Goal: Answer question/provide support: Share knowledge or assist other users

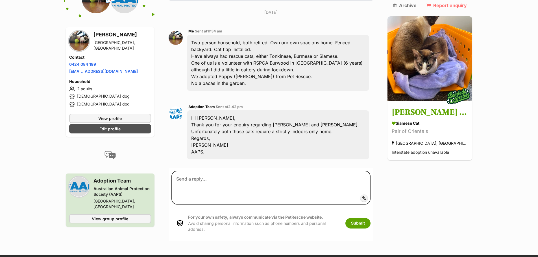
scroll to position [141, 0]
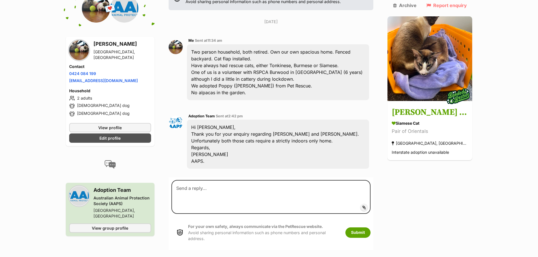
click at [31, 134] on main "Back to all conversations 💌 Conversation participant details Ian Sprawson North…" at bounding box center [269, 78] width 538 height 344
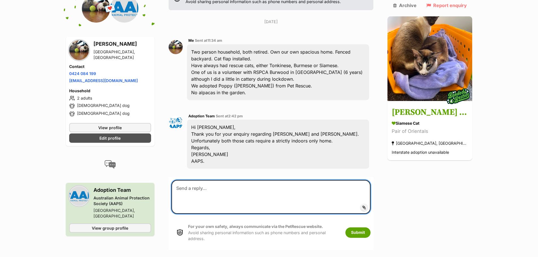
click at [194, 180] on textarea at bounding box center [270, 197] width 199 height 34
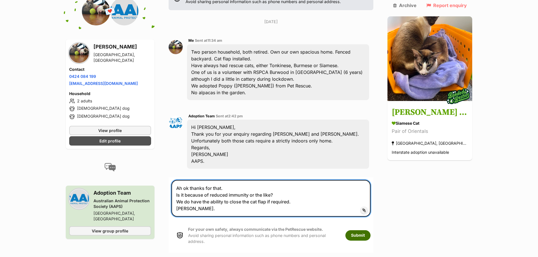
type textarea "Ah ok thanks for that. Is it because of reduced immunity or the like? We do hav…"
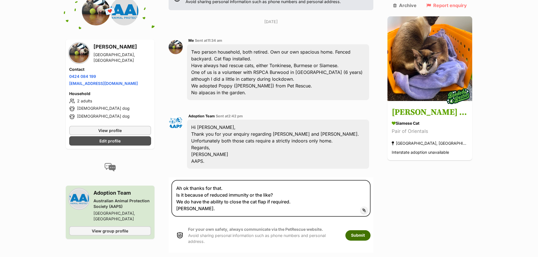
click at [370, 230] on button "Submit" at bounding box center [357, 235] width 25 height 10
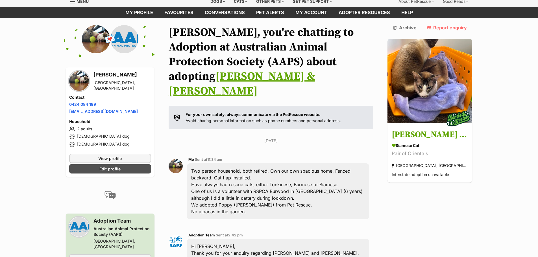
scroll to position [56, 0]
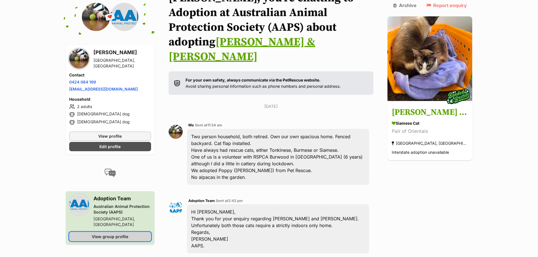
click at [104, 234] on span "View group profile" at bounding box center [110, 237] width 36 height 6
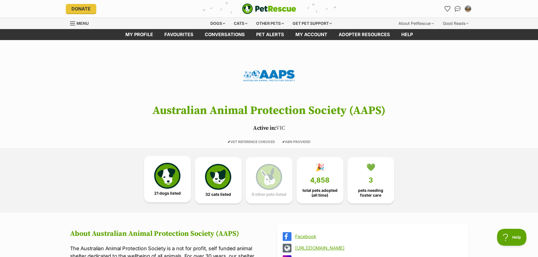
click at [160, 177] on img at bounding box center [167, 176] width 26 height 26
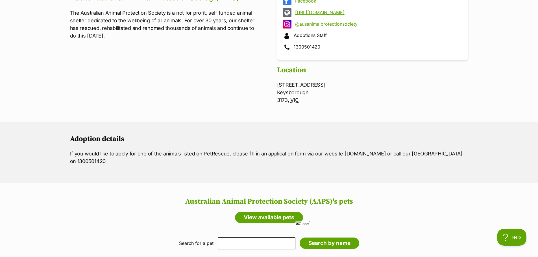
scroll to position [10, 0]
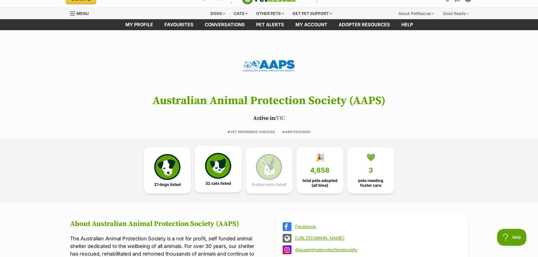
click at [220, 164] on img at bounding box center [218, 166] width 26 height 26
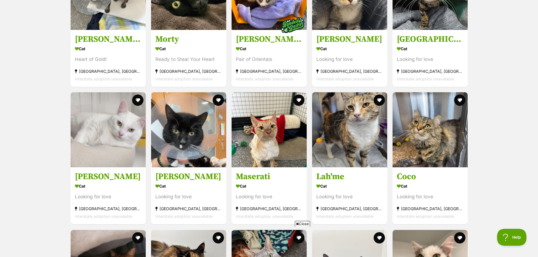
scroll to position [716, 0]
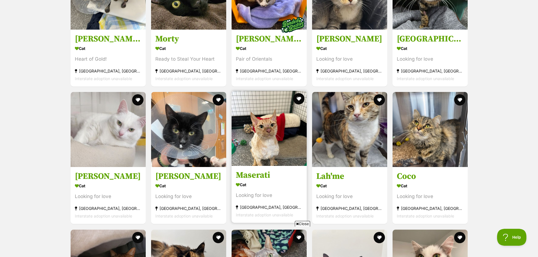
click at [268, 157] on img at bounding box center [268, 128] width 75 height 75
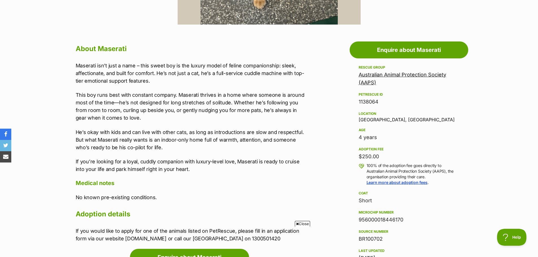
scroll to position [311, 0]
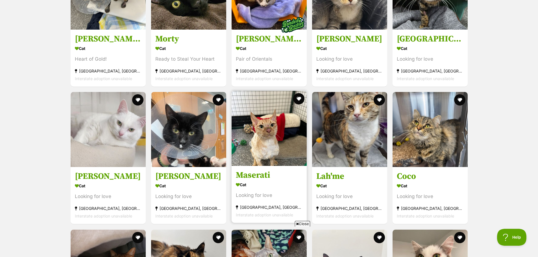
click at [279, 140] on img at bounding box center [268, 128] width 75 height 75
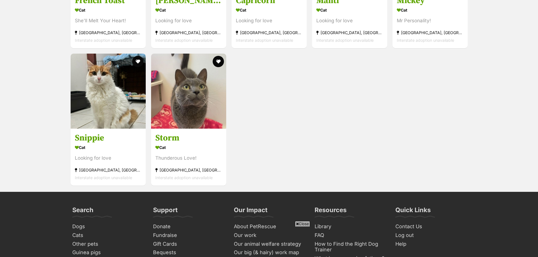
scroll to position [1309, 0]
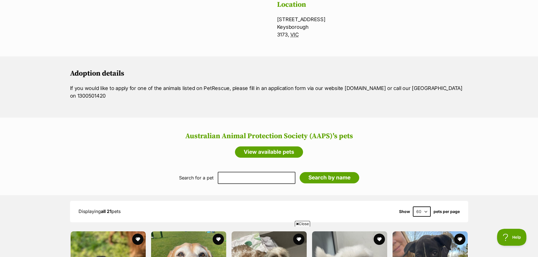
scroll to position [206, 0]
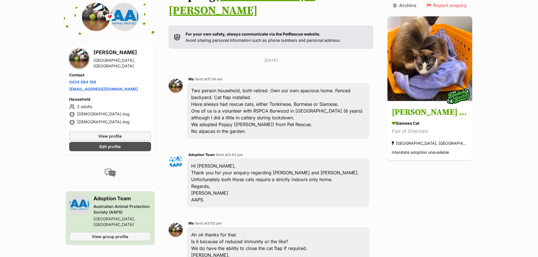
scroll to position [169, 0]
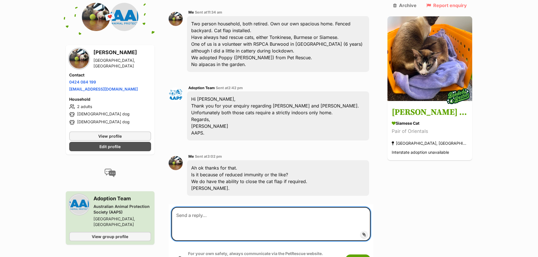
click at [199, 207] on textarea at bounding box center [270, 224] width 199 height 34
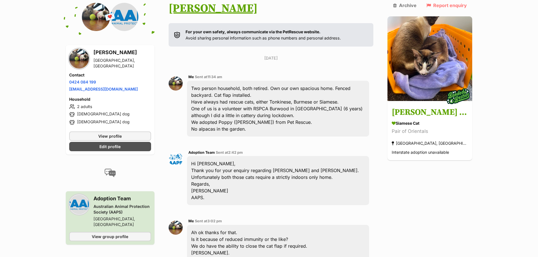
scroll to position [198, 0]
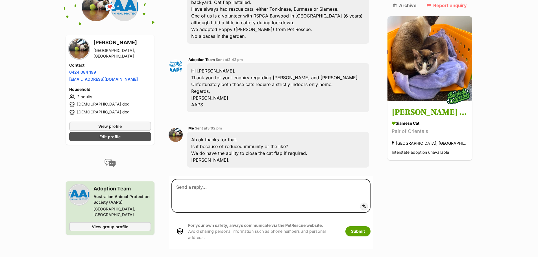
click at [469, 201] on div "Back to all conversations 💌 Conversation participant details Ian Sprawson North…" at bounding box center [269, 49] width 415 height 399
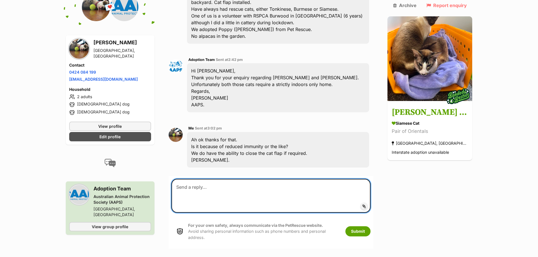
click at [196, 179] on textarea at bounding box center [270, 196] width 199 height 34
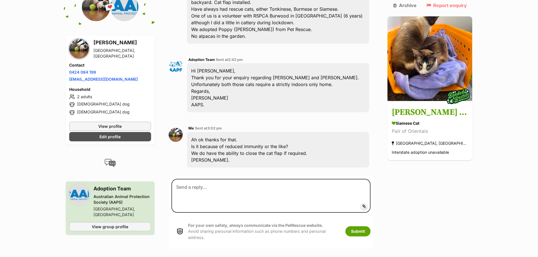
click at [53, 45] on main "Back to all conversations 💌 Conversation participant details Ian Sprawson North…" at bounding box center [269, 49] width 538 height 399
click at [33, 148] on main "Back to all conversations 💌 Conversation participant details Ian Sprawson North…" at bounding box center [269, 49] width 538 height 399
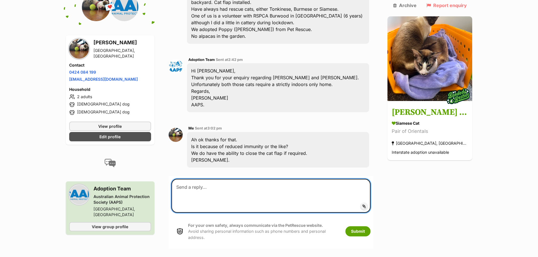
click at [230, 179] on textarea at bounding box center [270, 196] width 199 height 34
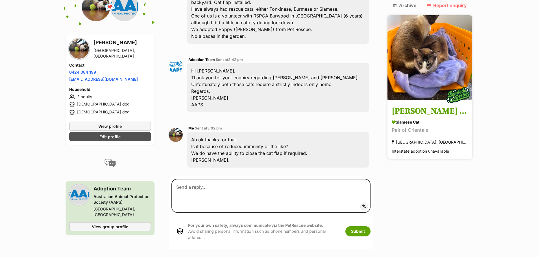
click at [422, 66] on img at bounding box center [429, 57] width 85 height 85
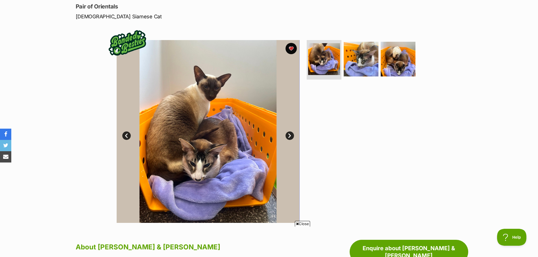
scroll to position [85, 0]
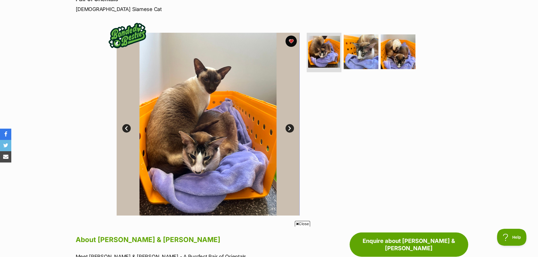
click at [214, 111] on img at bounding box center [208, 124] width 183 height 183
click at [288, 127] on link "Next" at bounding box center [289, 128] width 8 height 8
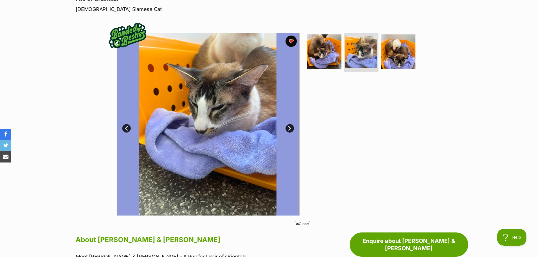
click at [288, 127] on link "Next" at bounding box center [289, 128] width 8 height 8
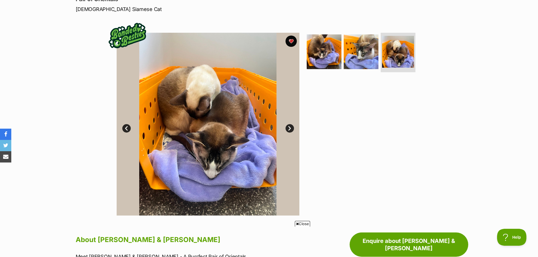
click at [288, 127] on link "Next" at bounding box center [289, 128] width 8 height 8
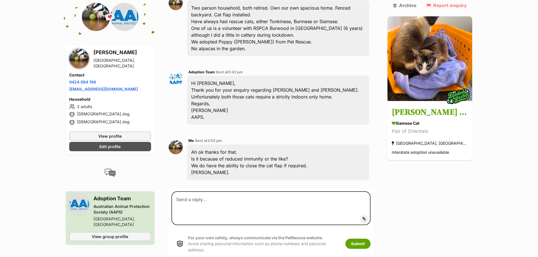
scroll to position [186, 0]
click at [30, 69] on main "Back to all conversations 💌 Conversation participant details Ian Sprawson North…" at bounding box center [269, 60] width 538 height 399
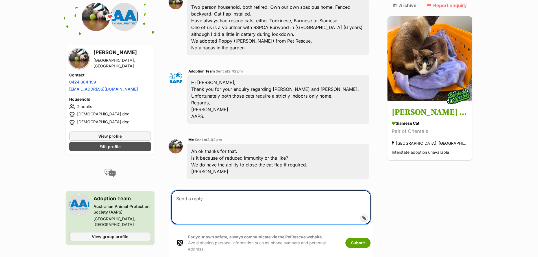
click at [209, 191] on textarea at bounding box center [270, 208] width 199 height 34
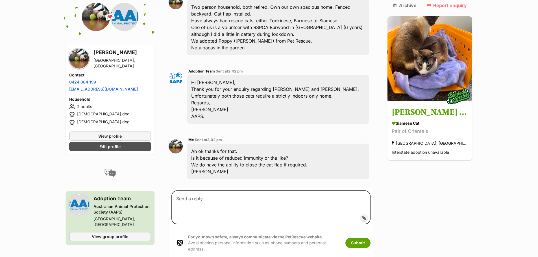
click at [222, 144] on div "Ah ok thanks for that. Is it because of reduced immunity or the like? We do hav…" at bounding box center [278, 162] width 182 height 36
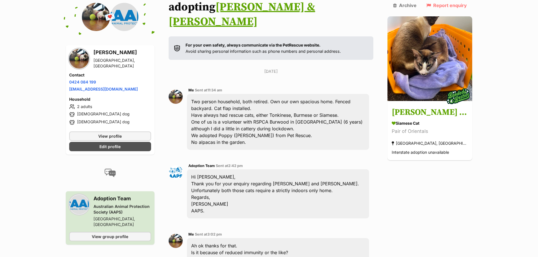
scroll to position [0, 0]
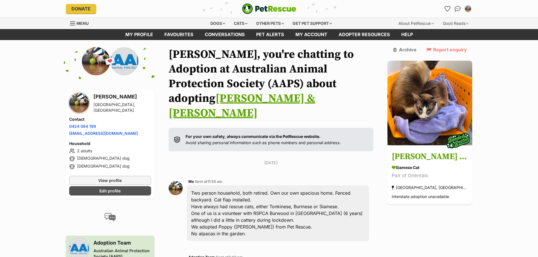
click at [14, 88] on main "Back to all conversations 💌 Conversation participant details Ian Sprawson North…" at bounding box center [269, 246] width 538 height 399
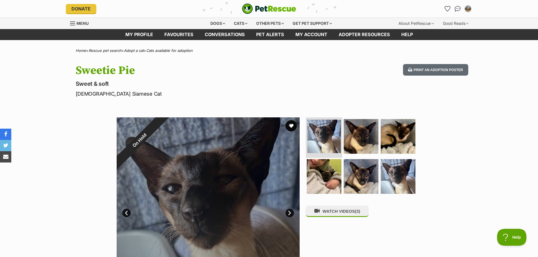
click at [329, 130] on img at bounding box center [324, 137] width 34 height 34
click at [353, 132] on img at bounding box center [361, 136] width 36 height 36
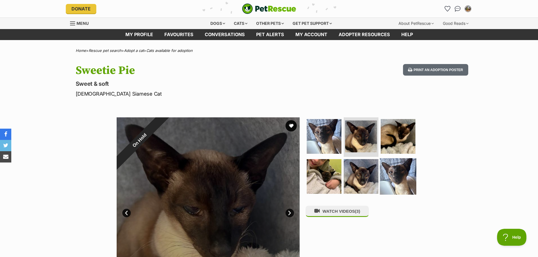
click at [389, 134] on img at bounding box center [398, 136] width 35 height 35
click at [388, 170] on img at bounding box center [398, 176] width 36 height 36
